Goal: Information Seeking & Learning: Learn about a topic

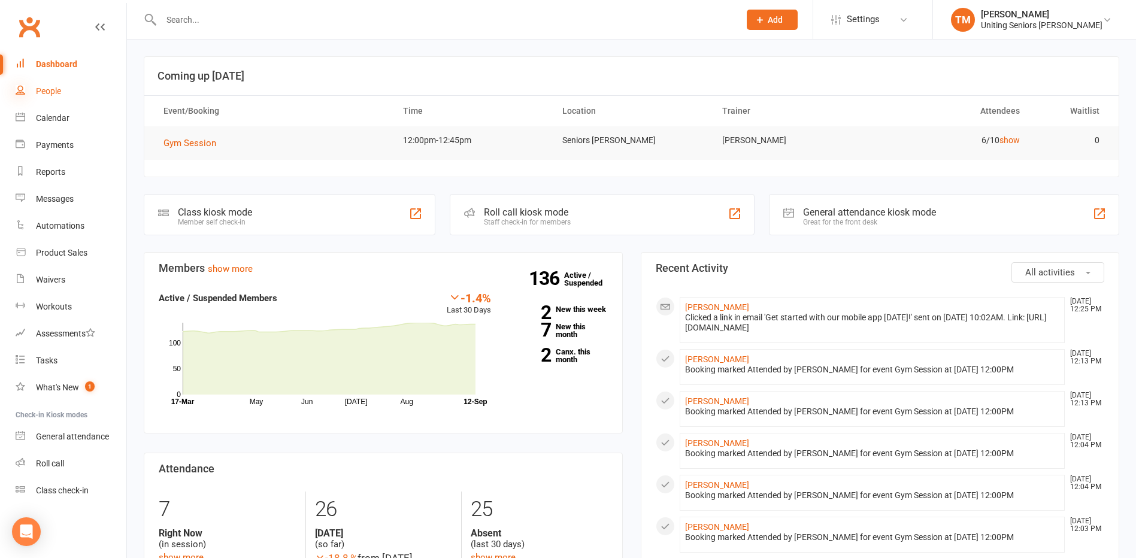
click at [19, 92] on icon at bounding box center [21, 90] width 10 height 10
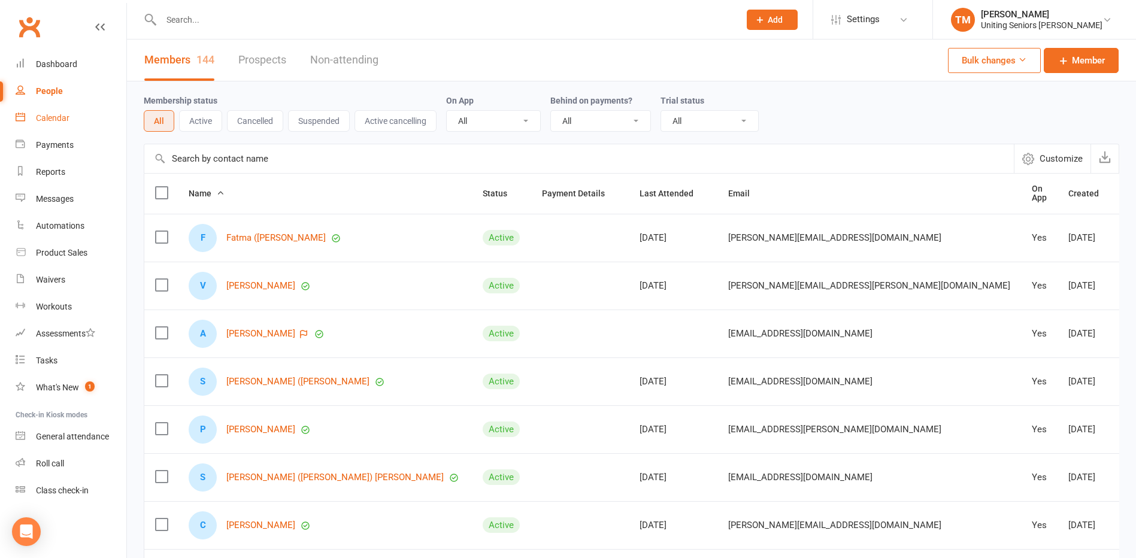
click at [38, 117] on div "Calendar" at bounding box center [53, 118] width 34 height 10
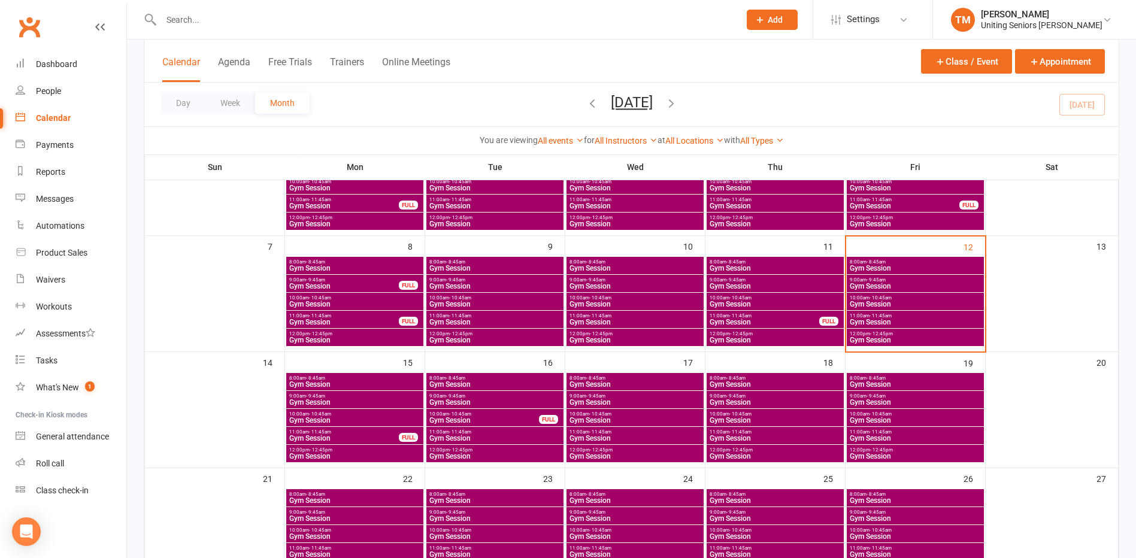
scroll to position [120, 0]
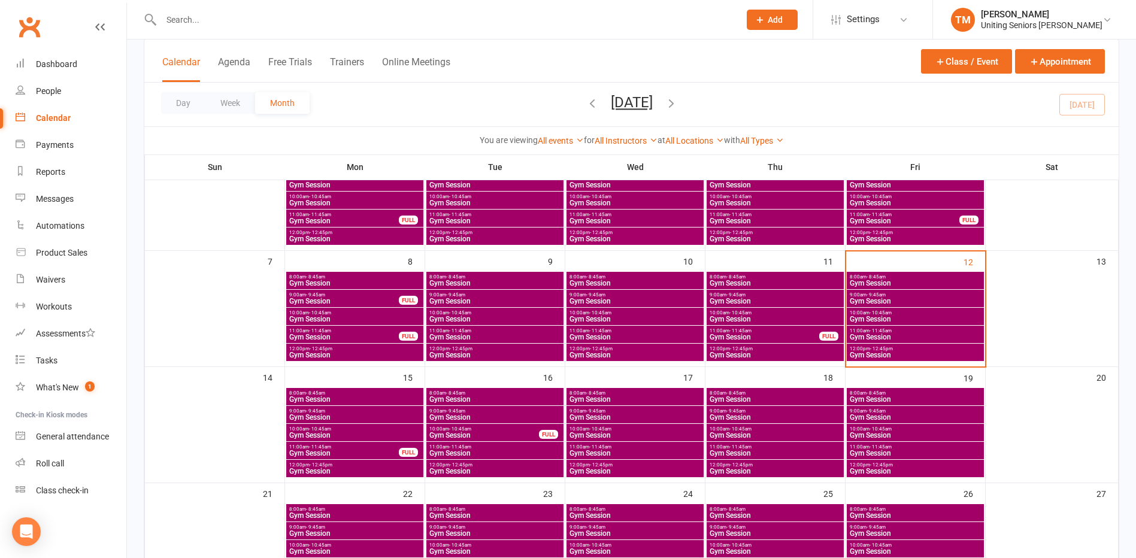
click at [878, 345] on div "12:00pm - 12:45pm Gym Session" at bounding box center [915, 352] width 137 height 17
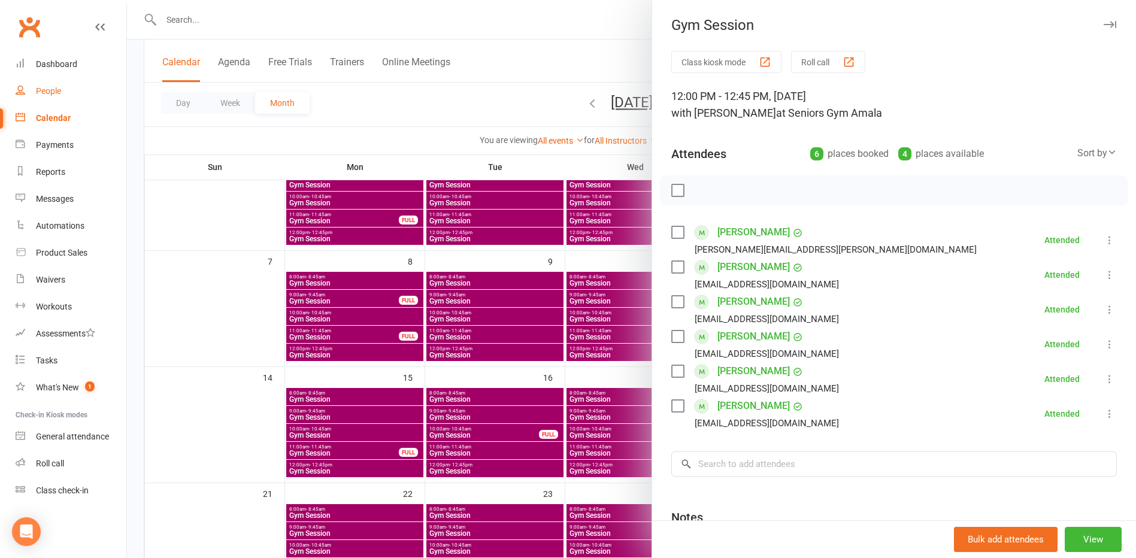
click at [68, 78] on link "People" at bounding box center [71, 91] width 111 height 27
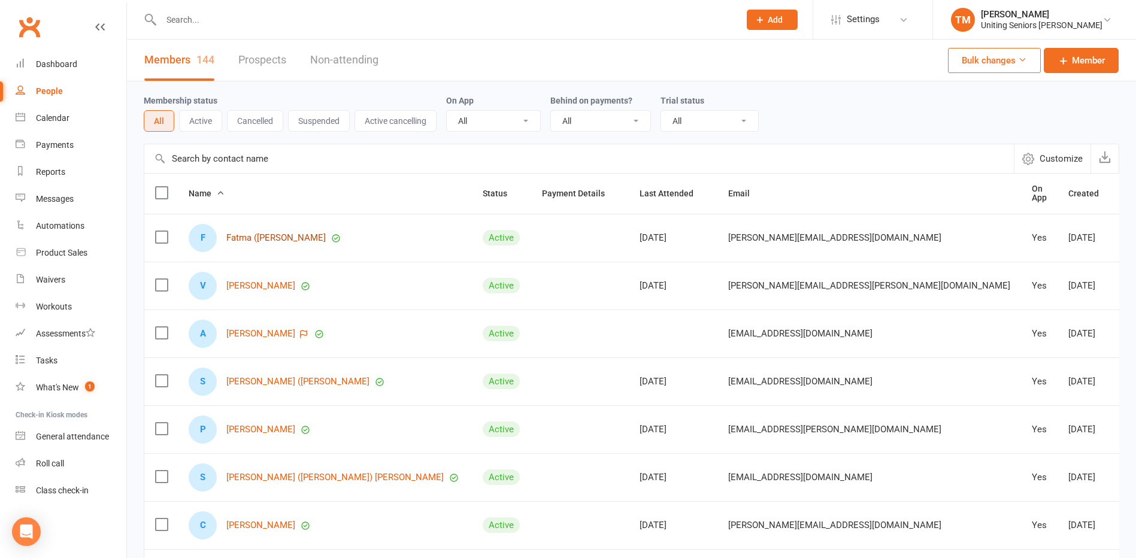
click at [275, 233] on link "Fatma ([PERSON_NAME]" at bounding box center [275, 238] width 99 height 10
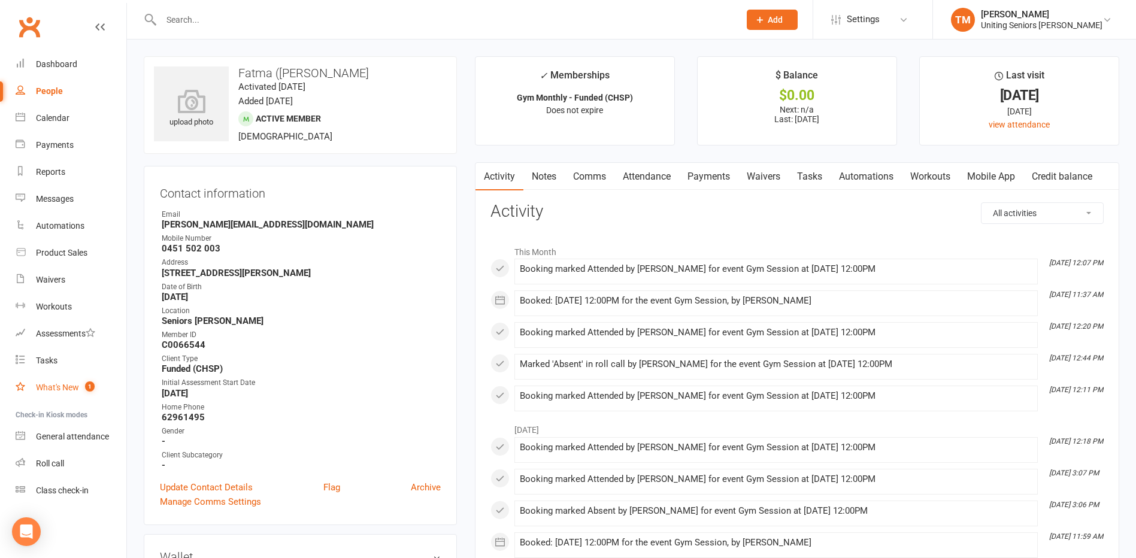
click at [65, 399] on link "What's New 1" at bounding box center [71, 387] width 111 height 27
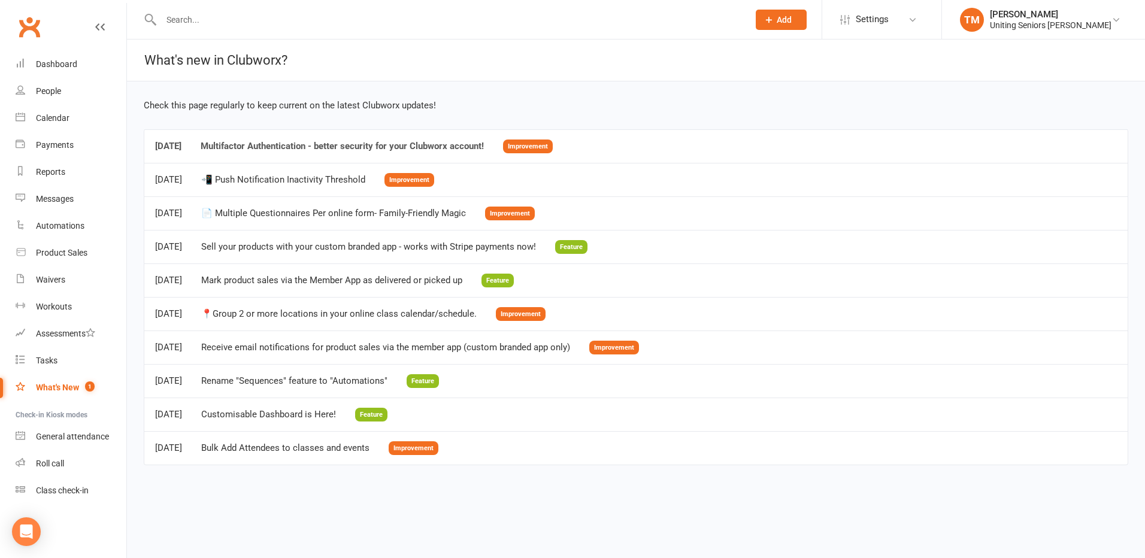
click at [517, 146] on link "[DATE] Multifactor Authentication - better security for your Clubworx account! …" at bounding box center [354, 145] width 398 height 11
